Goal: Task Accomplishment & Management: Complete application form

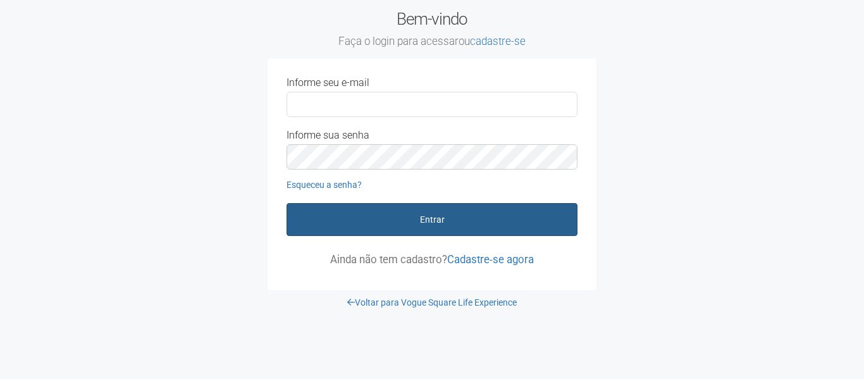
type input "**********"
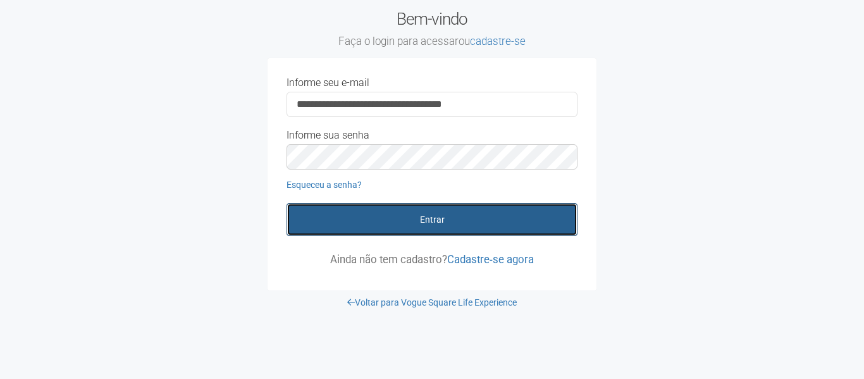
click at [398, 226] on button "Entrar" at bounding box center [432, 219] width 291 height 33
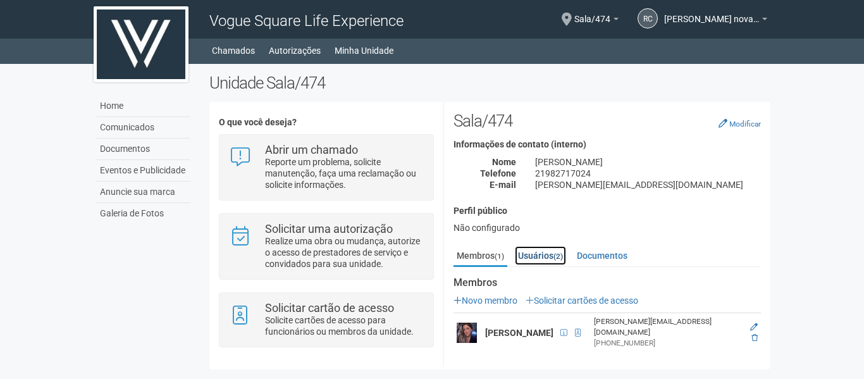
click at [553, 247] on link "Usuários (2)" at bounding box center [540, 255] width 51 height 19
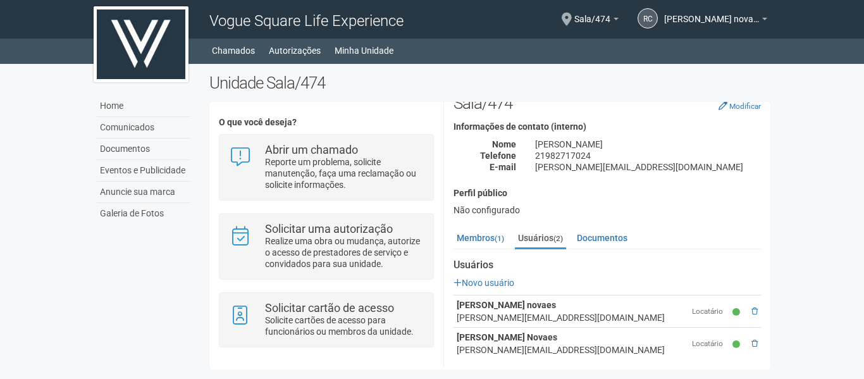
scroll to position [26, 0]
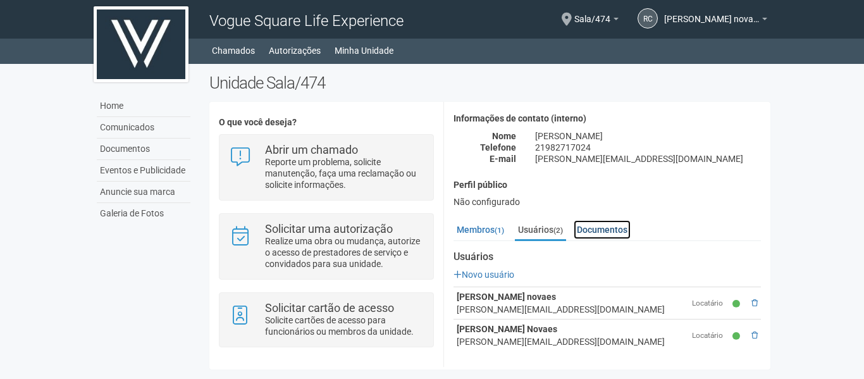
click at [606, 230] on link "Documentos" at bounding box center [602, 229] width 57 height 19
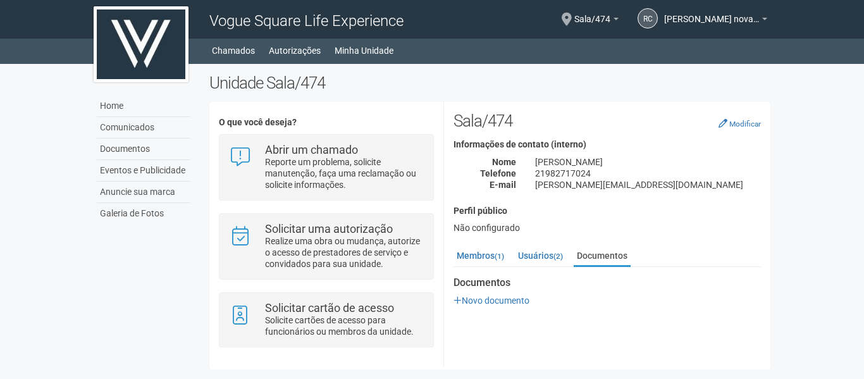
click at [469, 224] on div "Não configurado" at bounding box center [607, 227] width 307 height 11
click at [480, 257] on link "Membros (1)" at bounding box center [481, 255] width 54 height 19
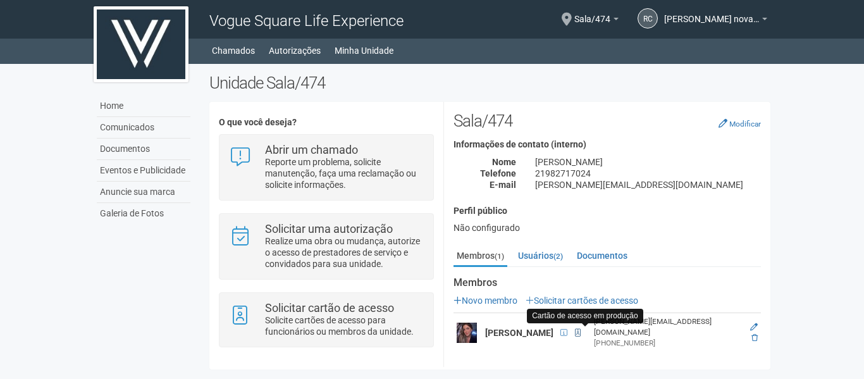
click at [581, 329] on span at bounding box center [578, 333] width 6 height 8
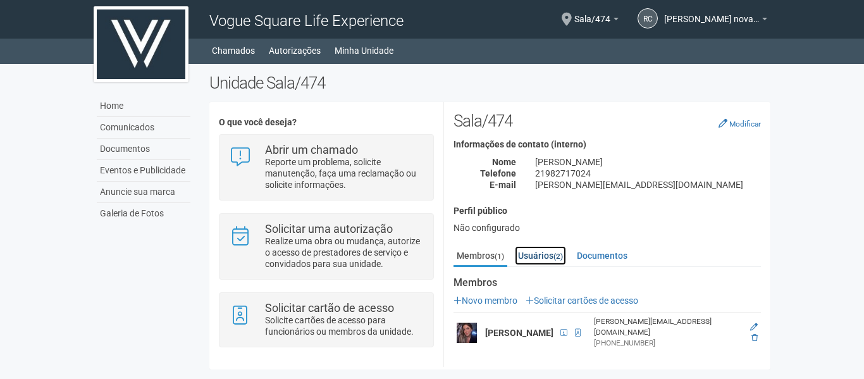
click at [553, 260] on link "Usuários (2)" at bounding box center [540, 255] width 51 height 19
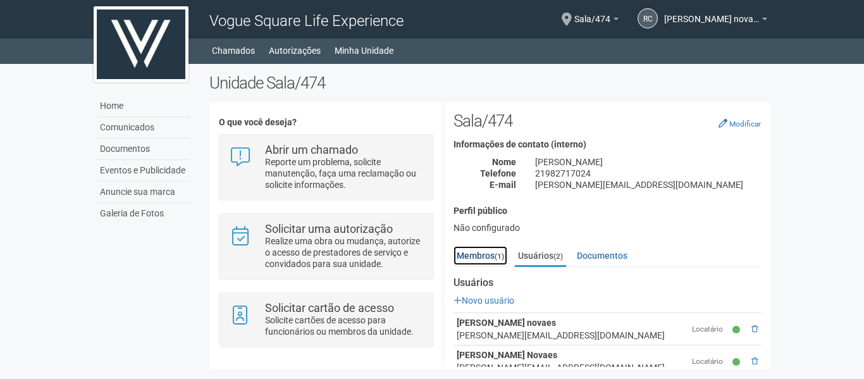
click at [475, 258] on link "Membros (1)" at bounding box center [481, 255] width 54 height 19
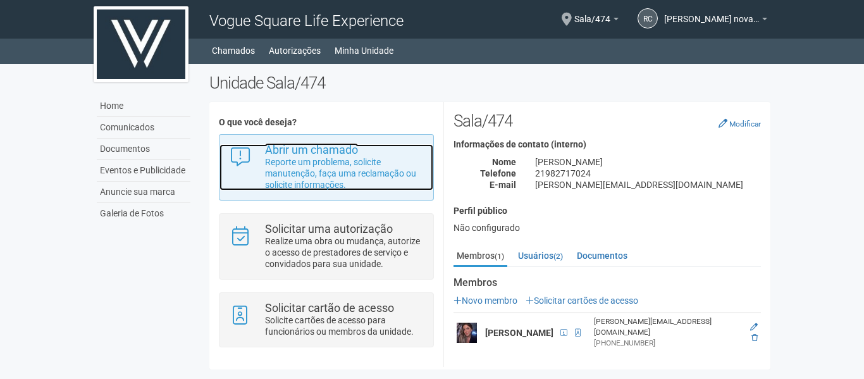
click at [373, 168] on p "Reporte um problema, solicite manutenção, faça uma reclamação ou solicite infor…" at bounding box center [344, 173] width 159 height 34
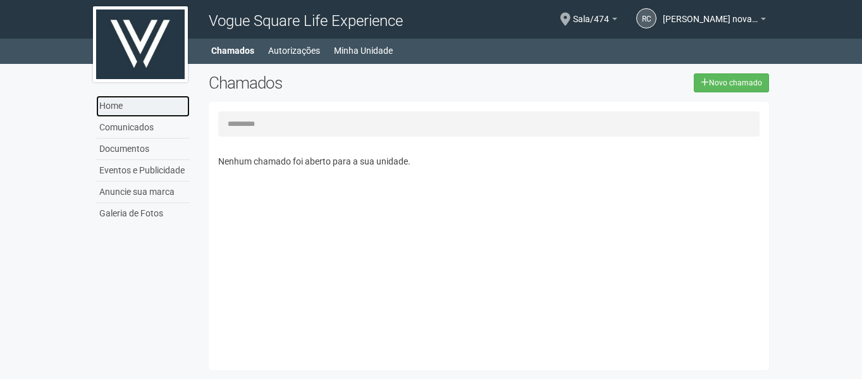
click at [124, 106] on link "Home" at bounding box center [143, 107] width 94 height 22
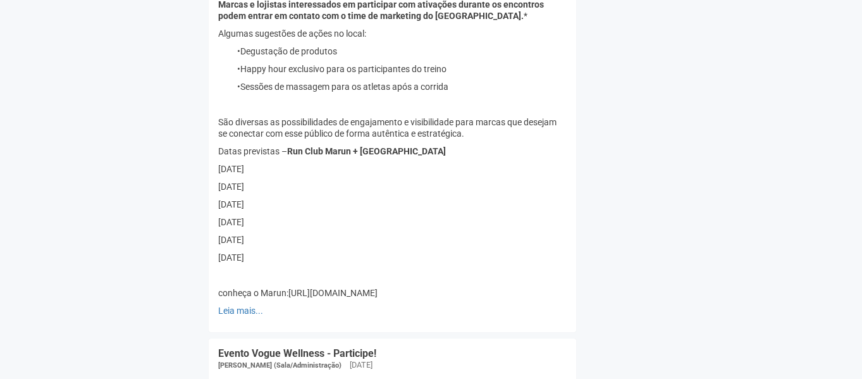
scroll to position [822, 0]
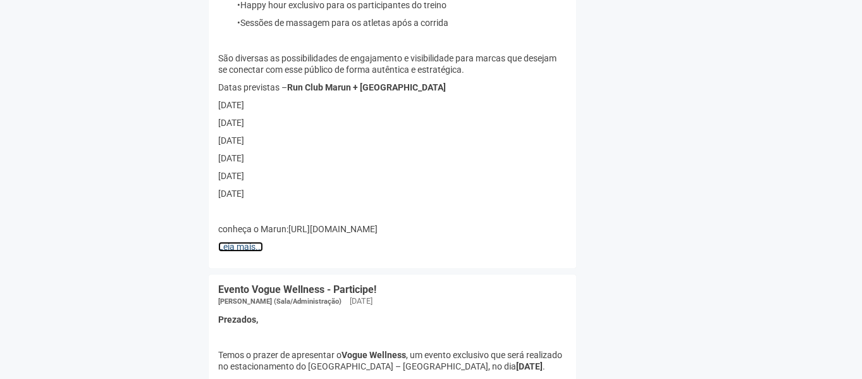
click at [221, 243] on link "Leia mais..." at bounding box center [240, 247] width 45 height 10
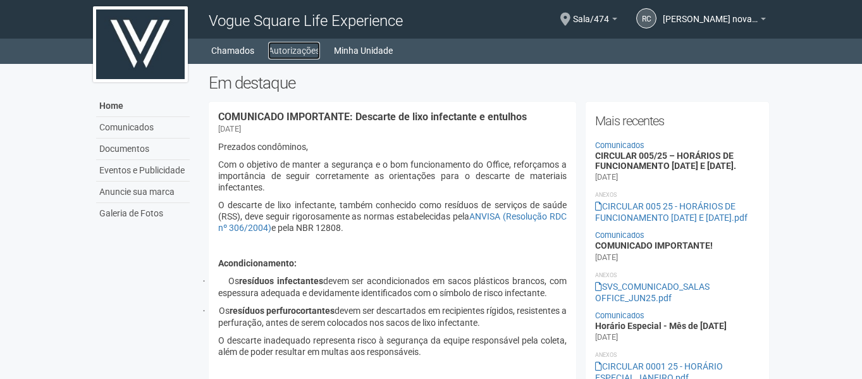
click at [276, 49] on link "Autorizações" at bounding box center [294, 51] width 52 height 18
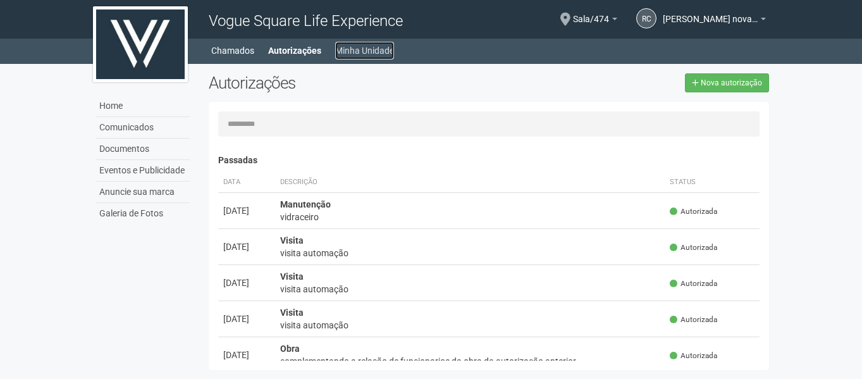
click at [354, 53] on link "Minha Unidade" at bounding box center [364, 51] width 59 height 18
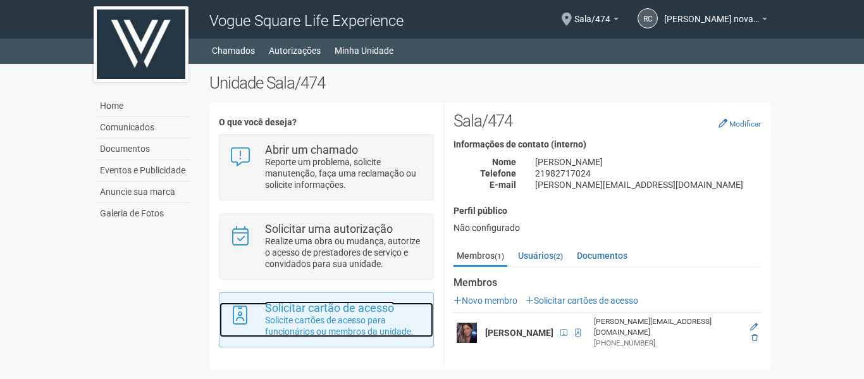
click at [338, 325] on p "Solicite cartões de acesso para funcionários ou membros da unidade." at bounding box center [344, 325] width 159 height 23
